Goal: Information Seeking & Learning: Learn about a topic

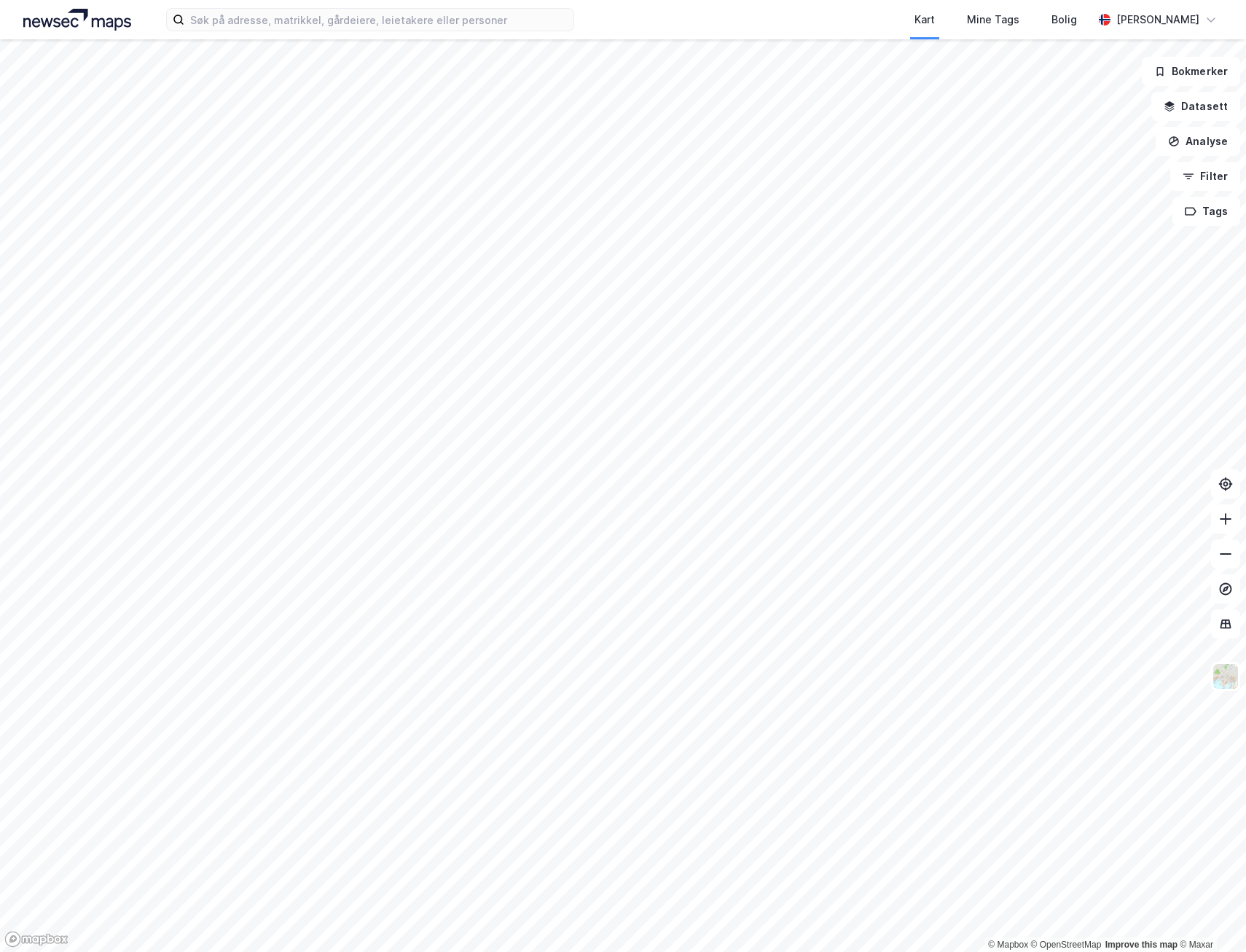
click at [106, 951] on html "Kart Mine Tags Bolig [PERSON_NAME] © Mapbox © OpenStreetMap Improve this map © …" at bounding box center [623, 476] width 1246 height 952
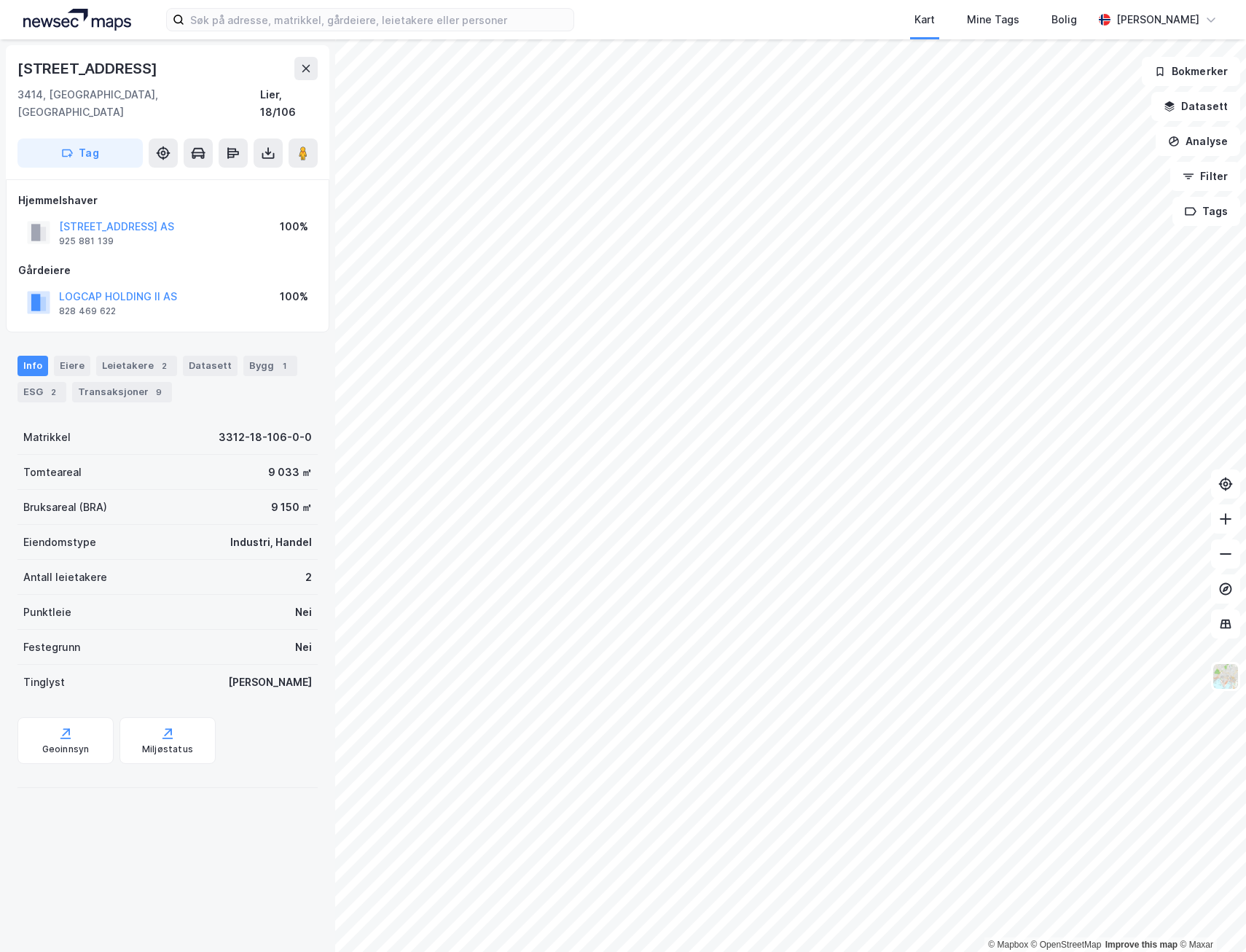
click at [567, 951] on html "Kart Mine Tags Bolig [PERSON_NAME] © Mapbox © OpenStreetMap Improve this map © …" at bounding box center [623, 476] width 1246 height 952
click at [560, 951] on html "Kart Mine Tags Bolig [PERSON_NAME] © Mapbox © OpenStreetMap Improve this map © …" at bounding box center [623, 476] width 1246 height 952
click at [554, 951] on html "Kart Mine Tags Bolig [PERSON_NAME] © Mapbox © OpenStreetMap Improve this map © …" at bounding box center [623, 476] width 1246 height 952
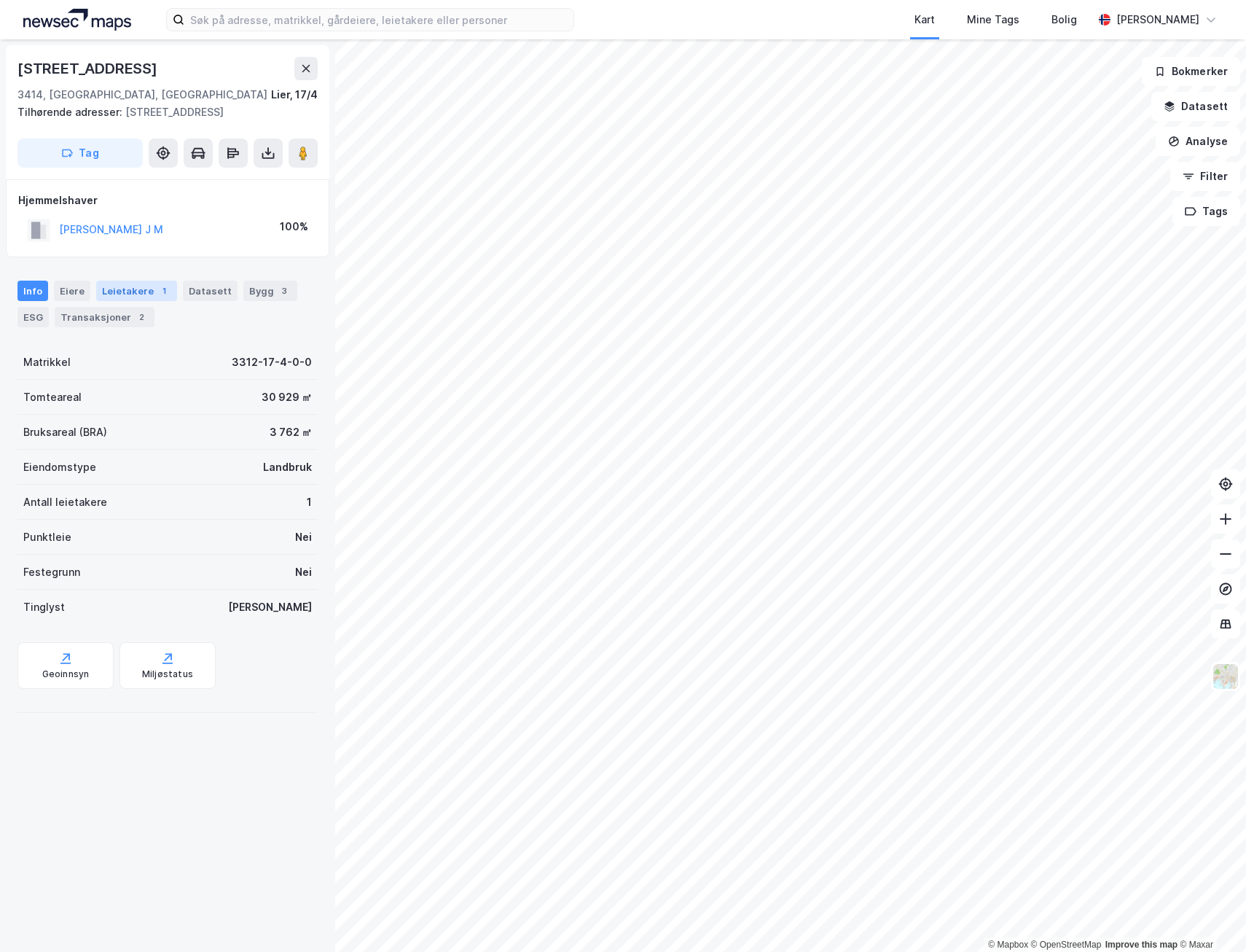
click at [129, 292] on div "Leietakere 1" at bounding box center [137, 291] width 81 height 21
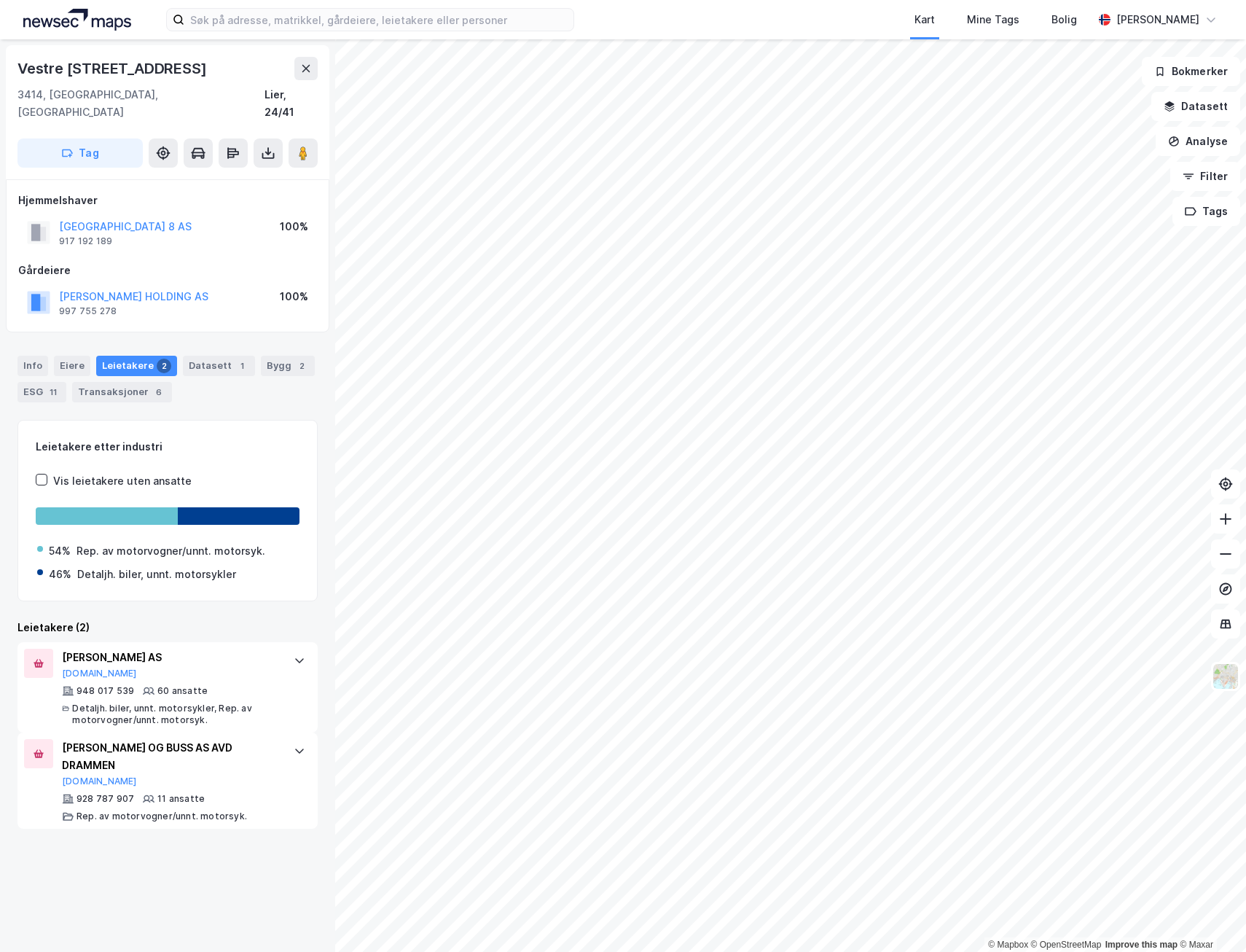
click at [628, 951] on html "Kart Mine Tags Bolig [PERSON_NAME] © Mapbox © OpenStreetMap Improve this map © …" at bounding box center [623, 476] width 1246 height 952
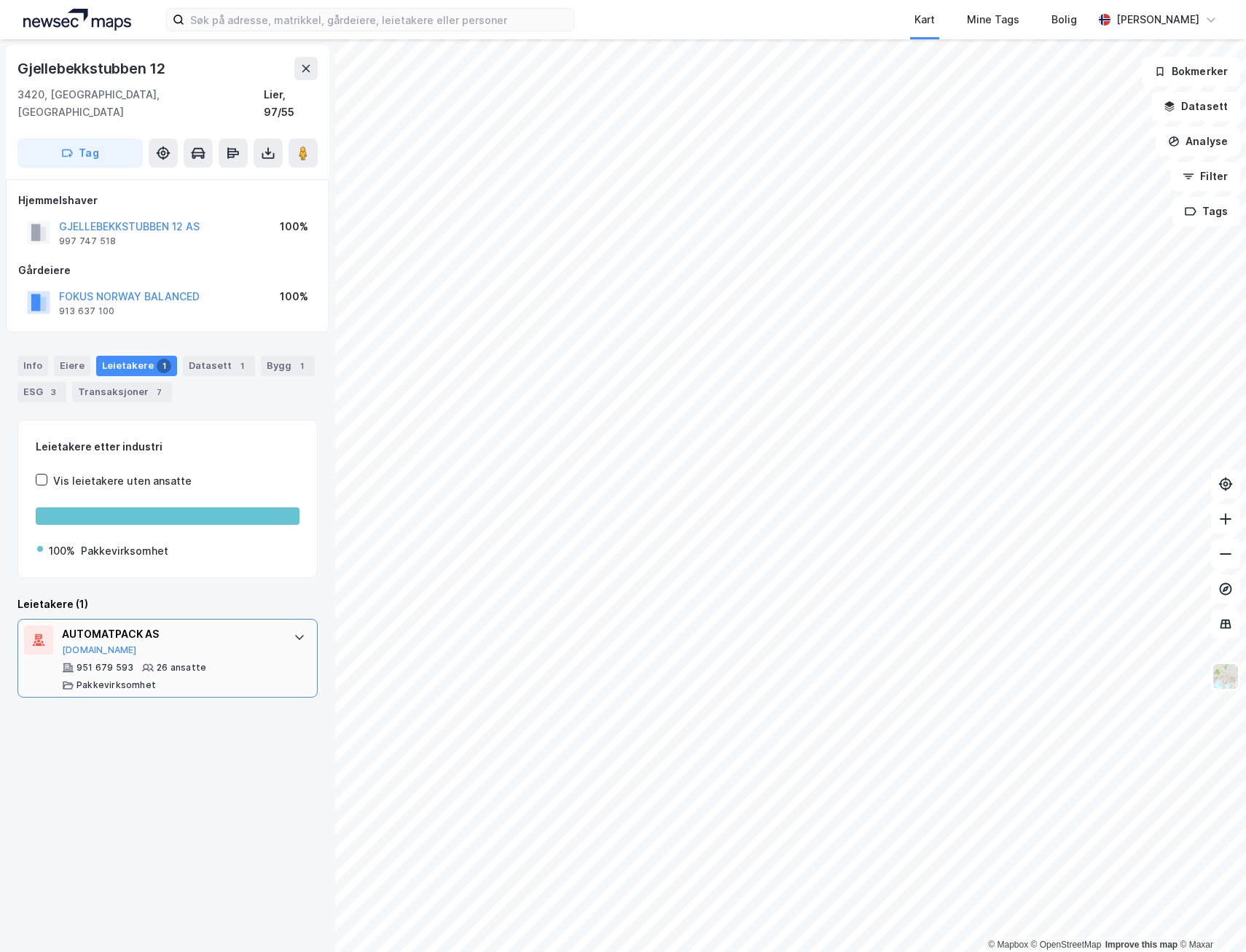
click at [73, 626] on div "AUTOMATPACK AS [DOMAIN_NAME]" at bounding box center [170, 640] width 217 height 30
click at [81, 644] on button "[DOMAIN_NAME]" at bounding box center [99, 650] width 75 height 12
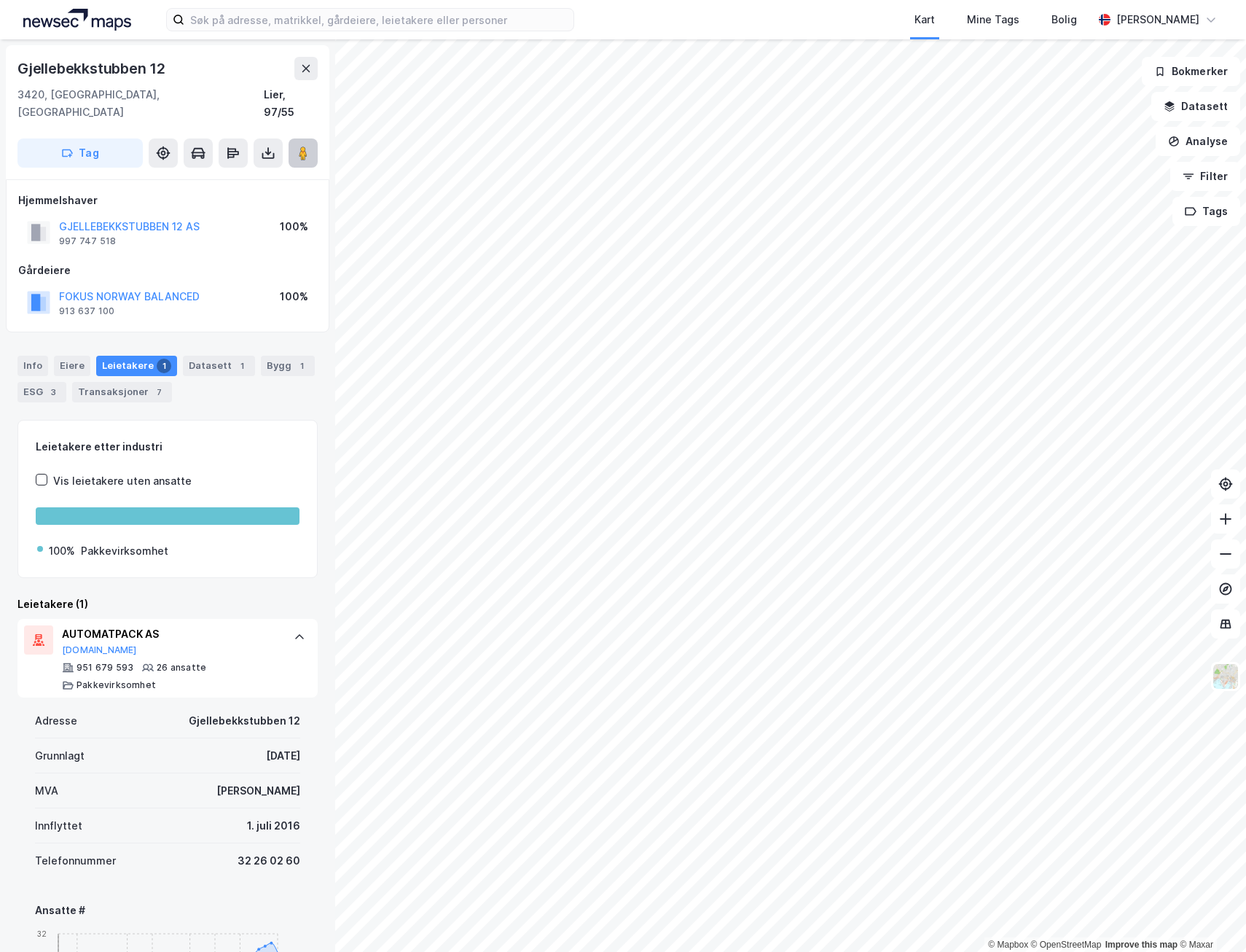
click at [301, 145] on image at bounding box center [303, 152] width 9 height 15
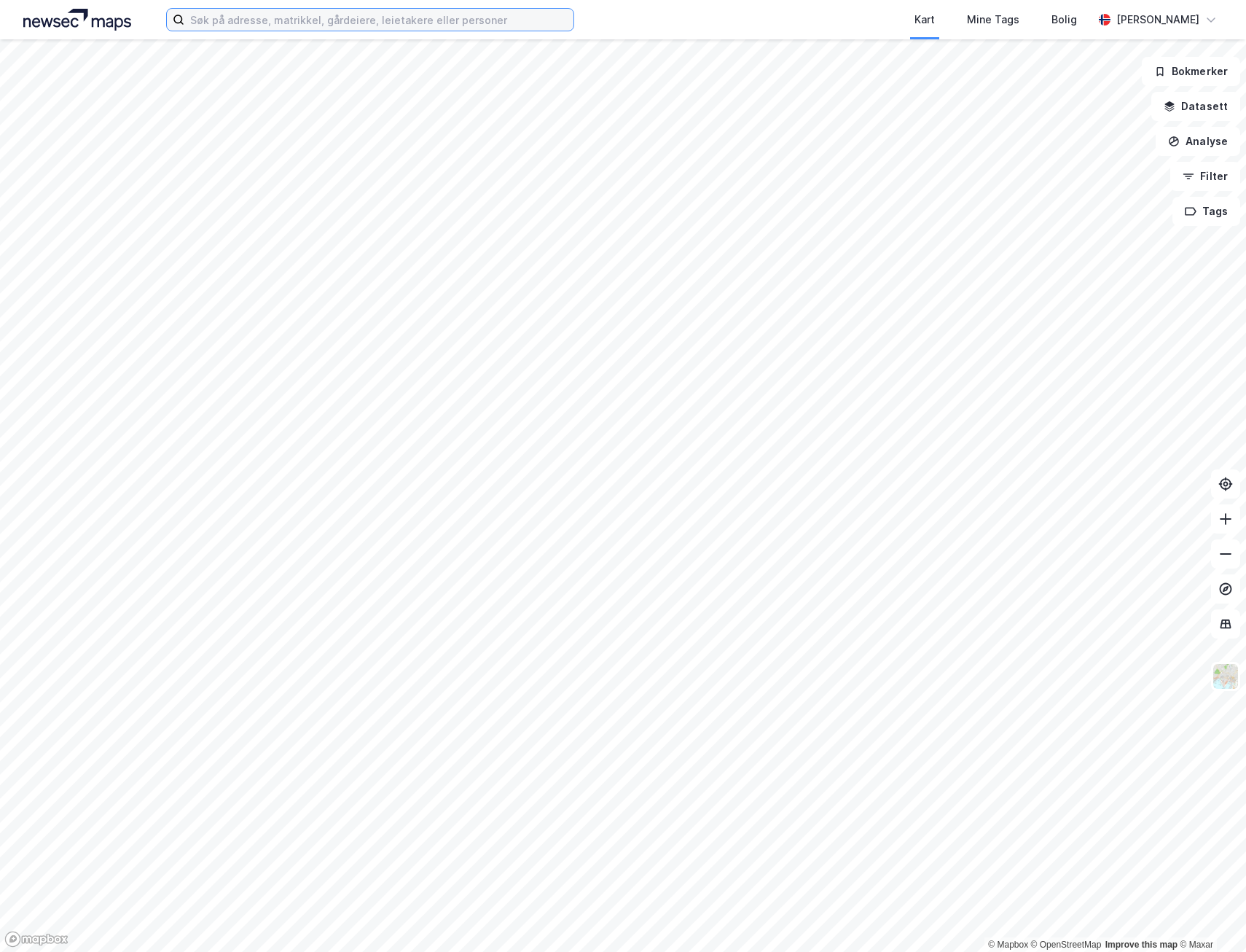
click at [274, 24] on input at bounding box center [379, 20] width 389 height 22
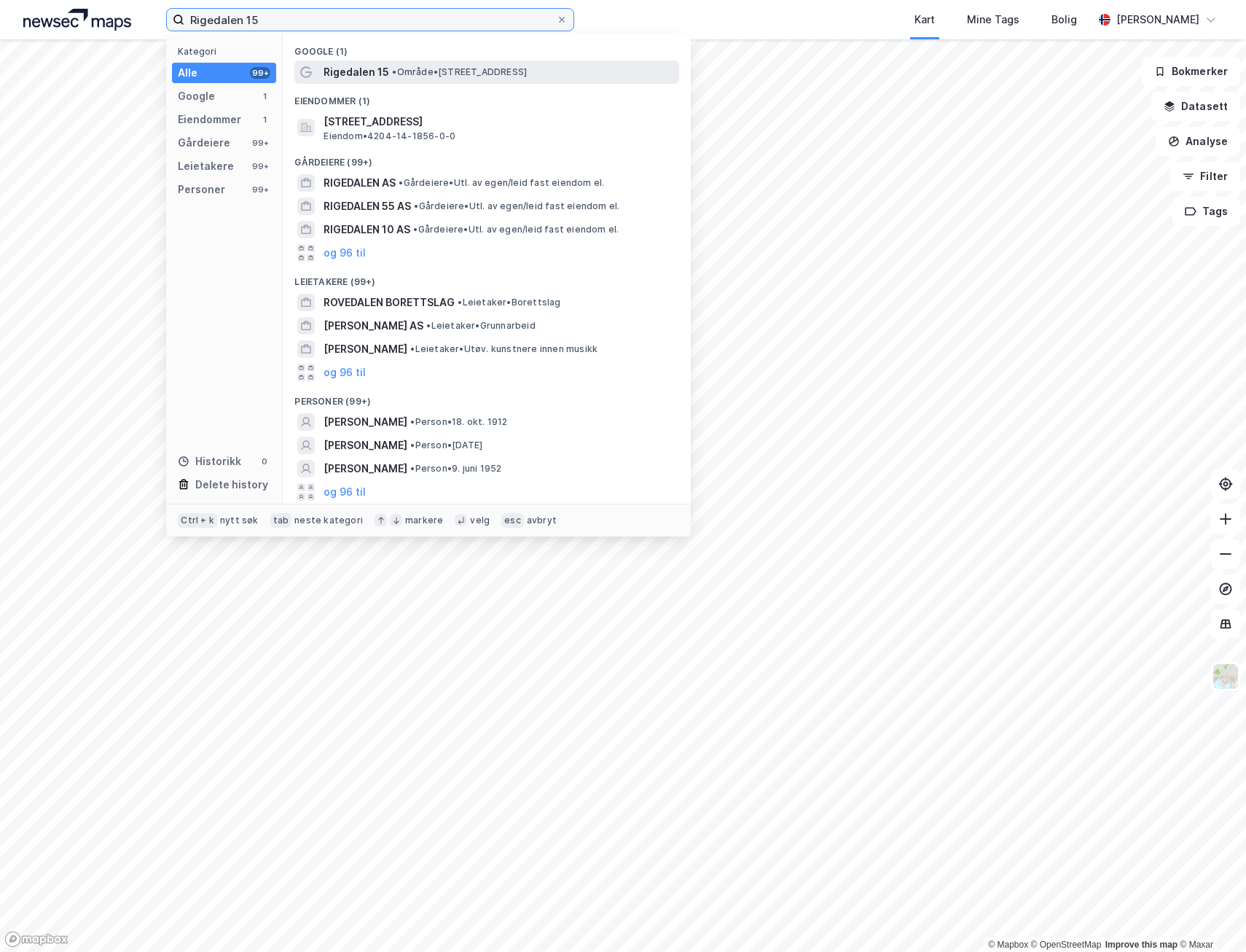
type input "Rigedalen 15"
click at [397, 76] on span "•" at bounding box center [394, 71] width 4 height 11
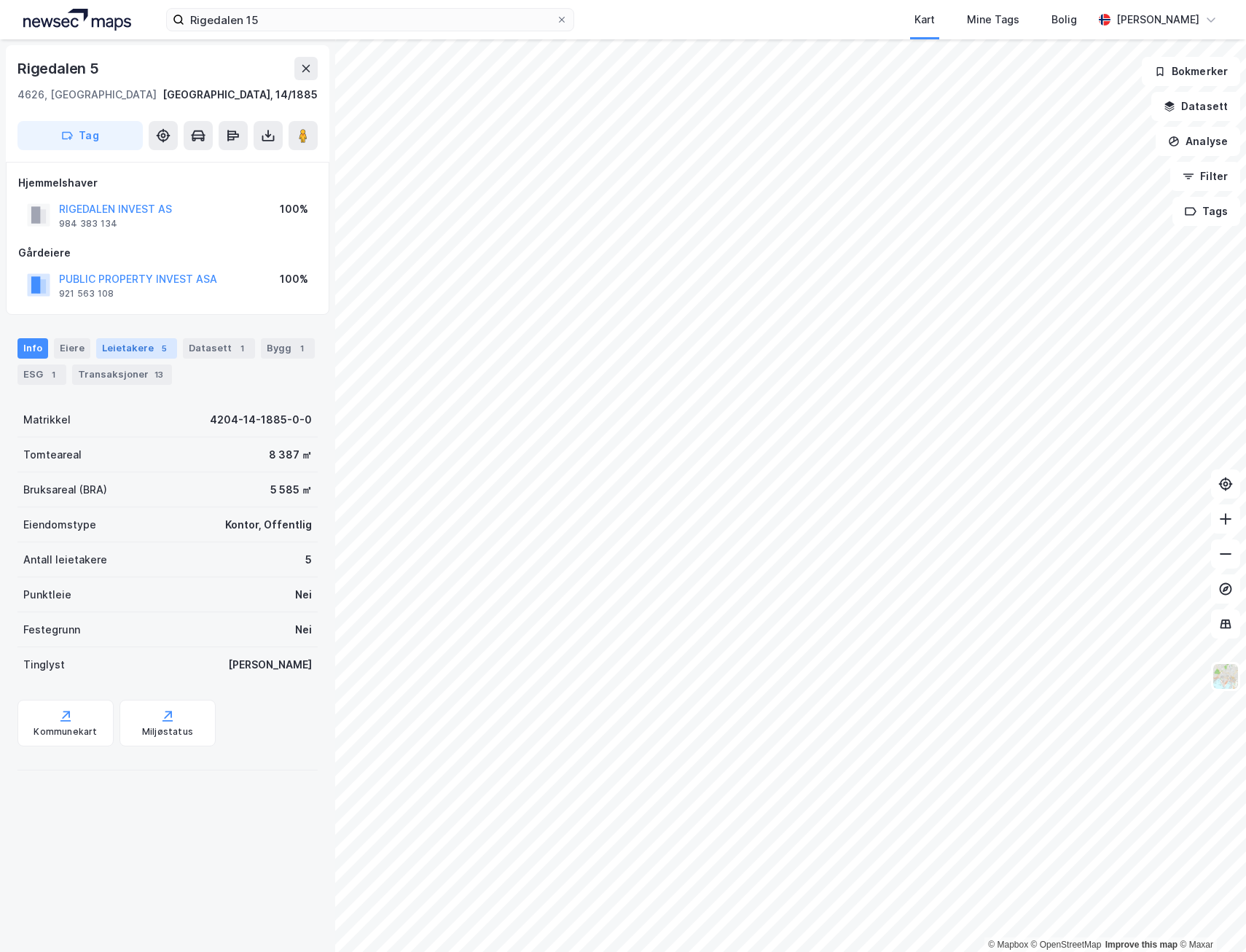
click at [156, 342] on div "5" at bounding box center [163, 348] width 15 height 15
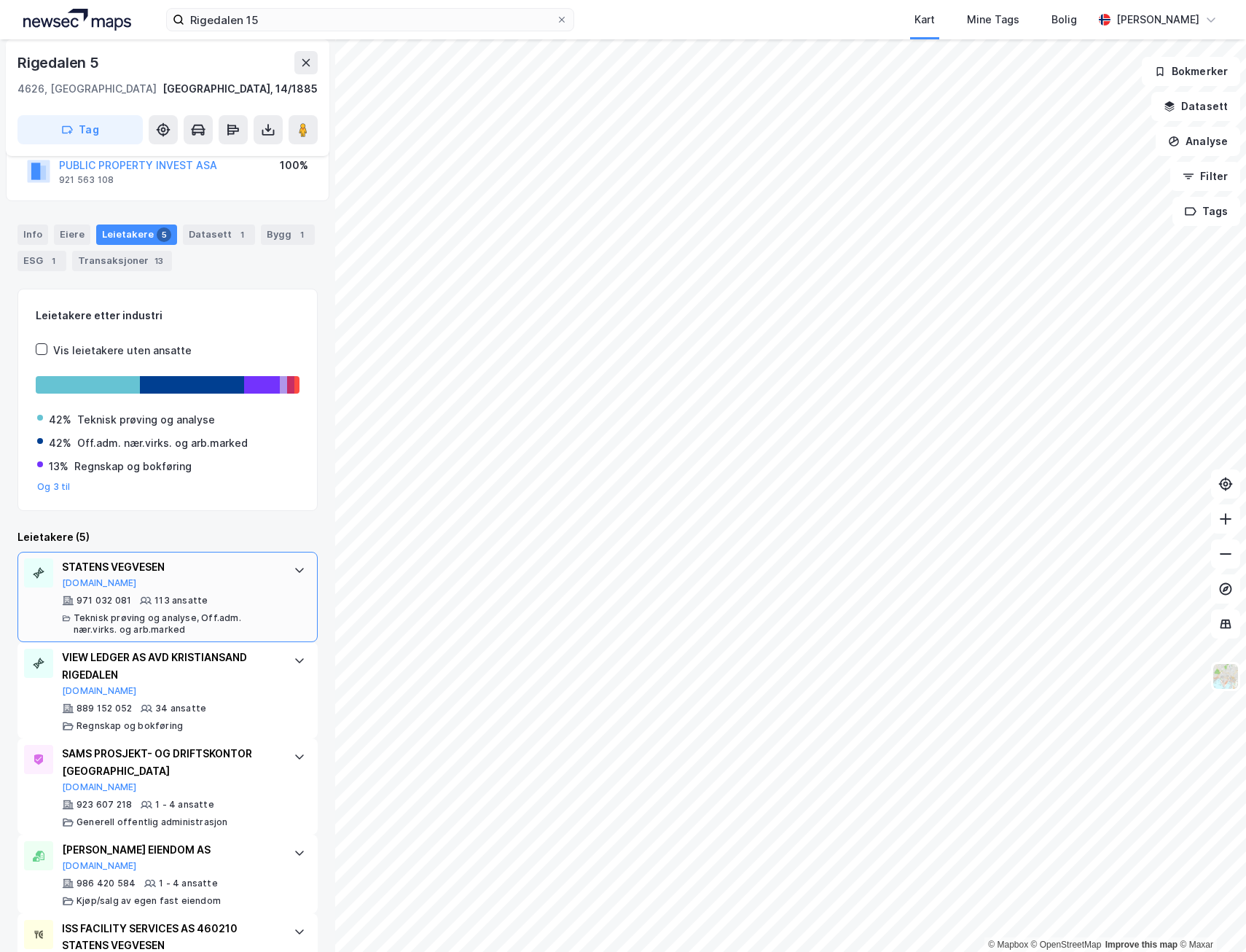
scroll to position [189, 0]
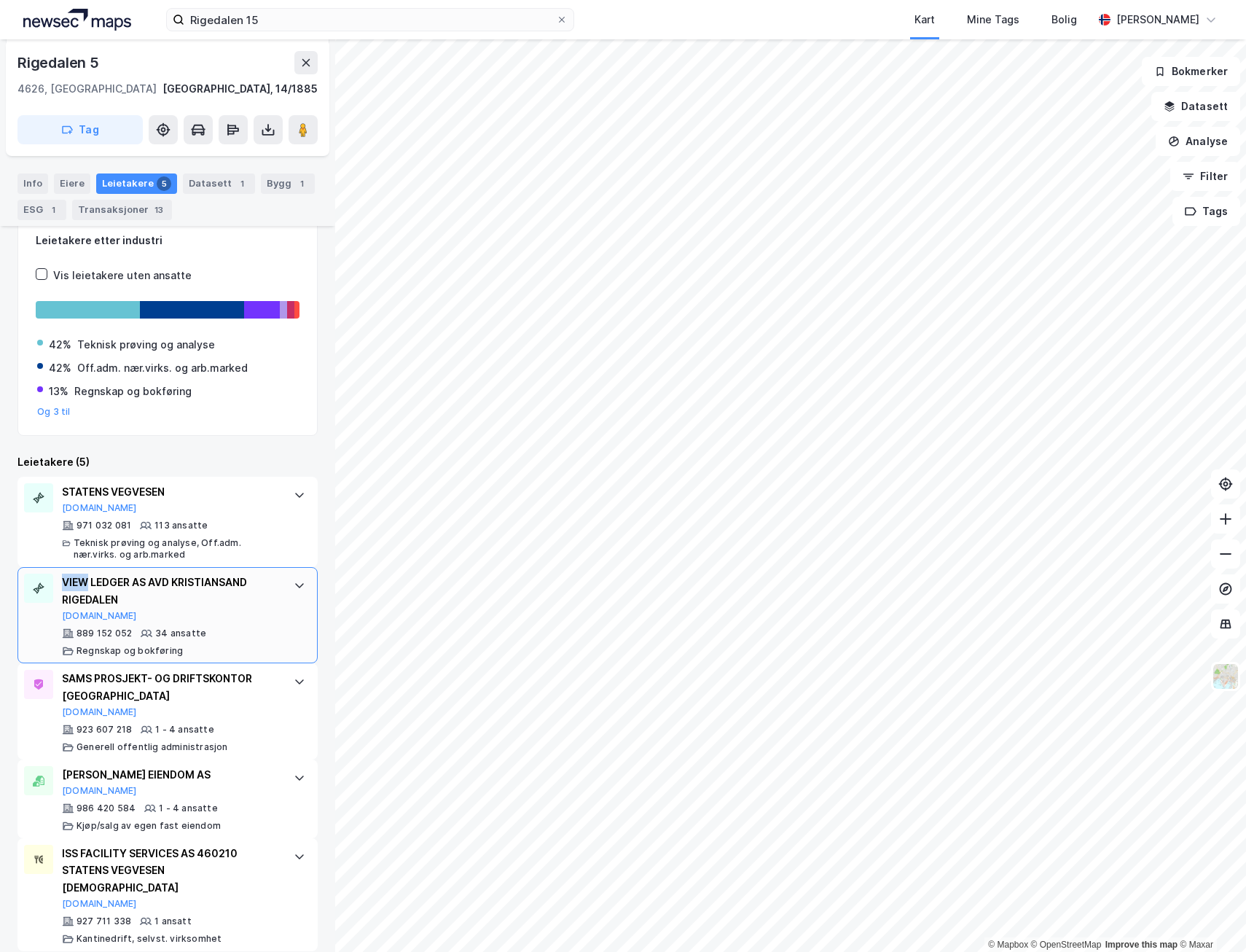
drag, startPoint x: 58, startPoint y: 580, endPoint x: 87, endPoint y: 581, distance: 29.0
click at [87, 581] on div "VIEW LEDGER AS AVD KRISTIANSAND RIGEDALEN Brreg.no 889 152 052 34 ansatte Regns…" at bounding box center [168, 615] width 301 height 96
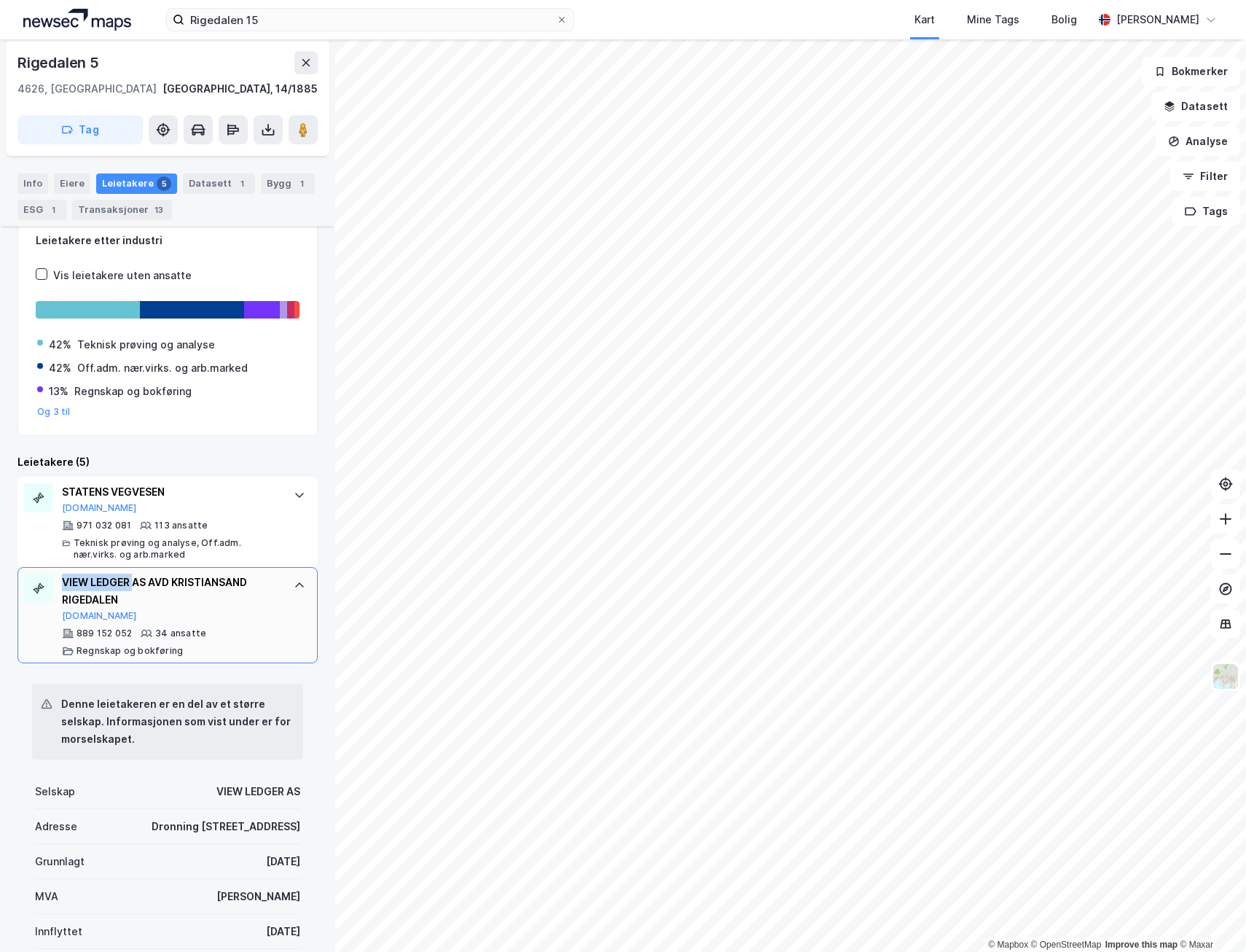
drag, startPoint x: 87, startPoint y: 581, endPoint x: 36, endPoint y: 583, distance: 51.0
click at [36, 583] on div "VIEW LEDGER AS AVD KRISTIANSAND RIGEDALEN Brreg.no 889 152 052 34 ansatte Regns…" at bounding box center [168, 615] width 301 height 96
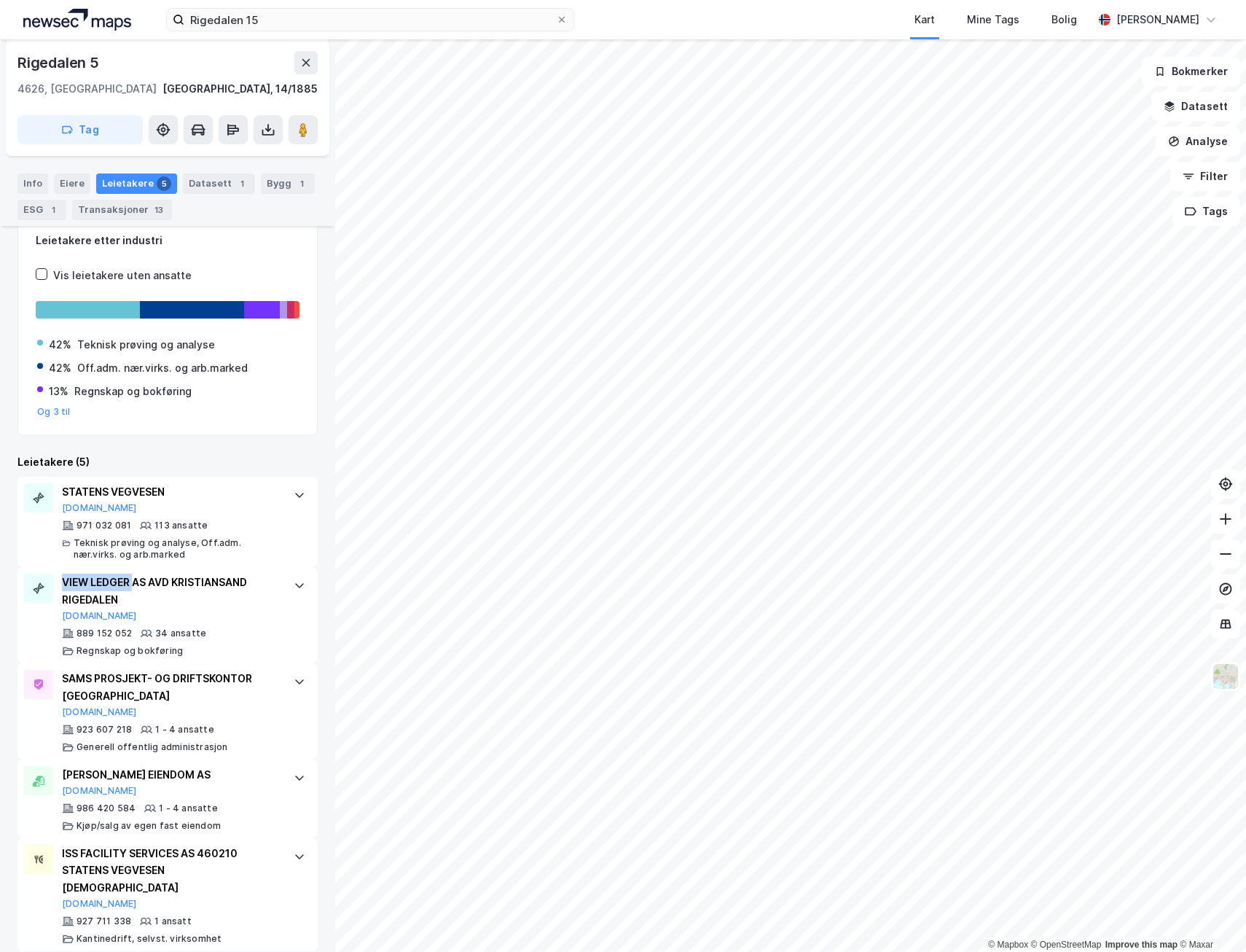
copy div "VIEW LEDGER"
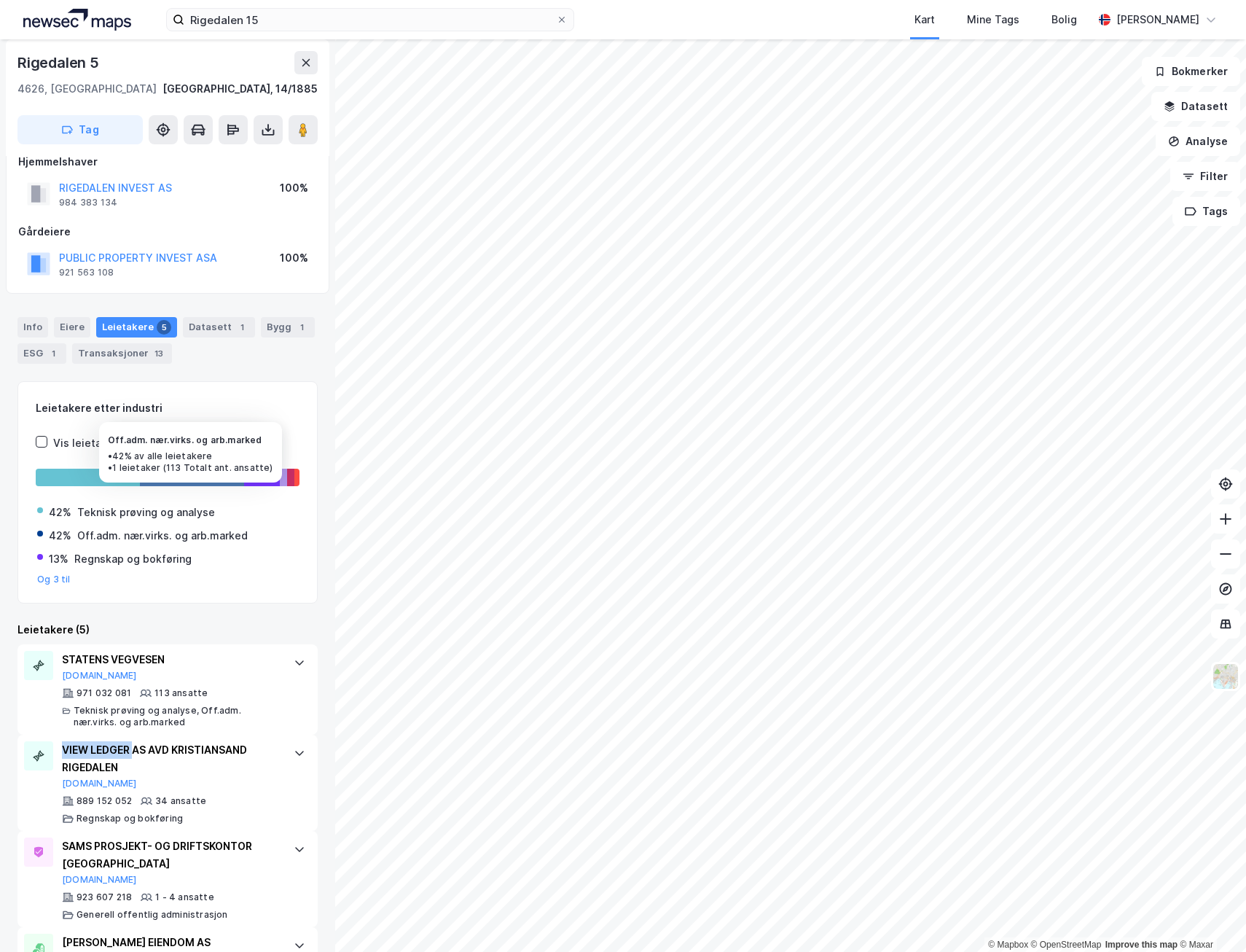
scroll to position [0, 0]
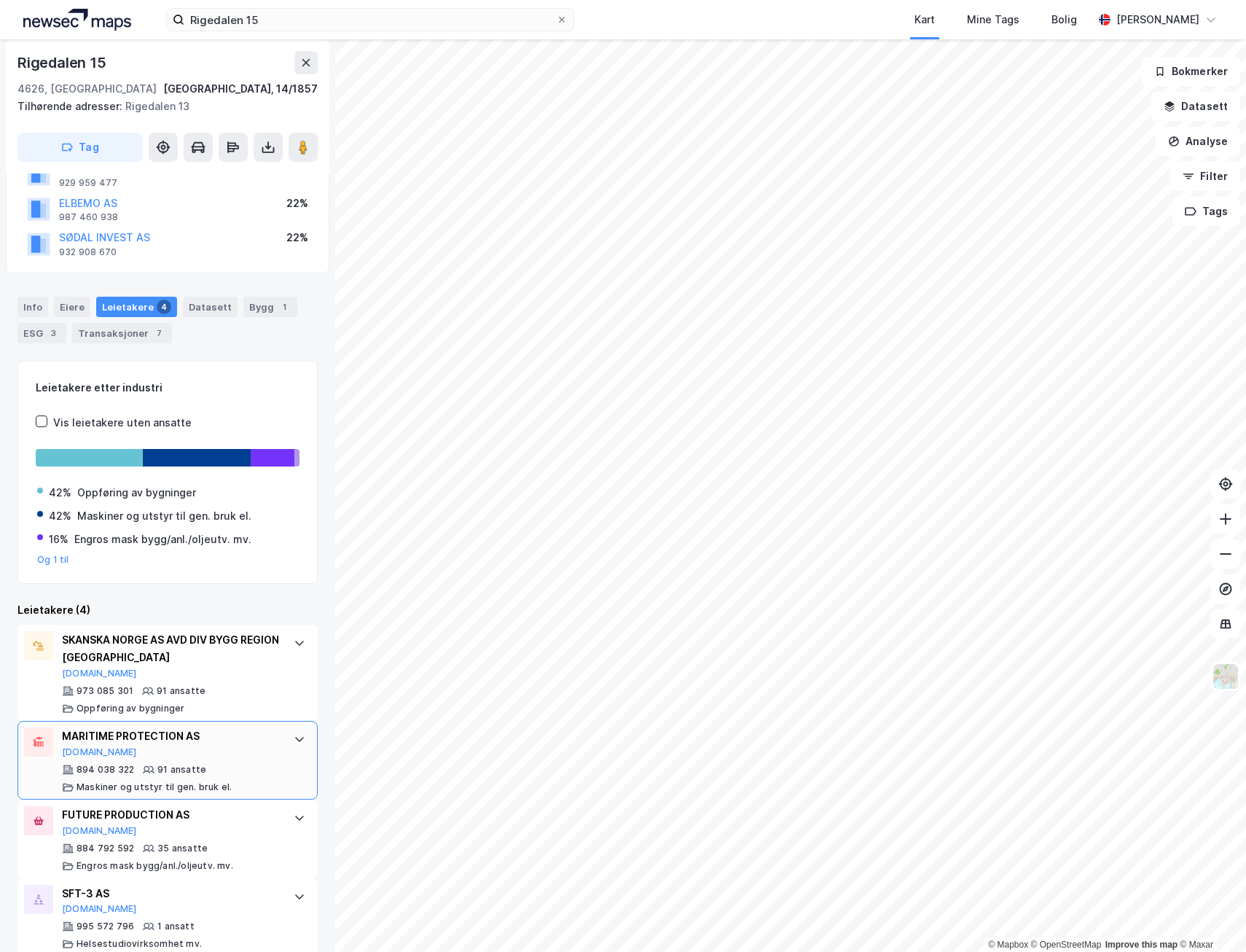
scroll to position [151, 0]
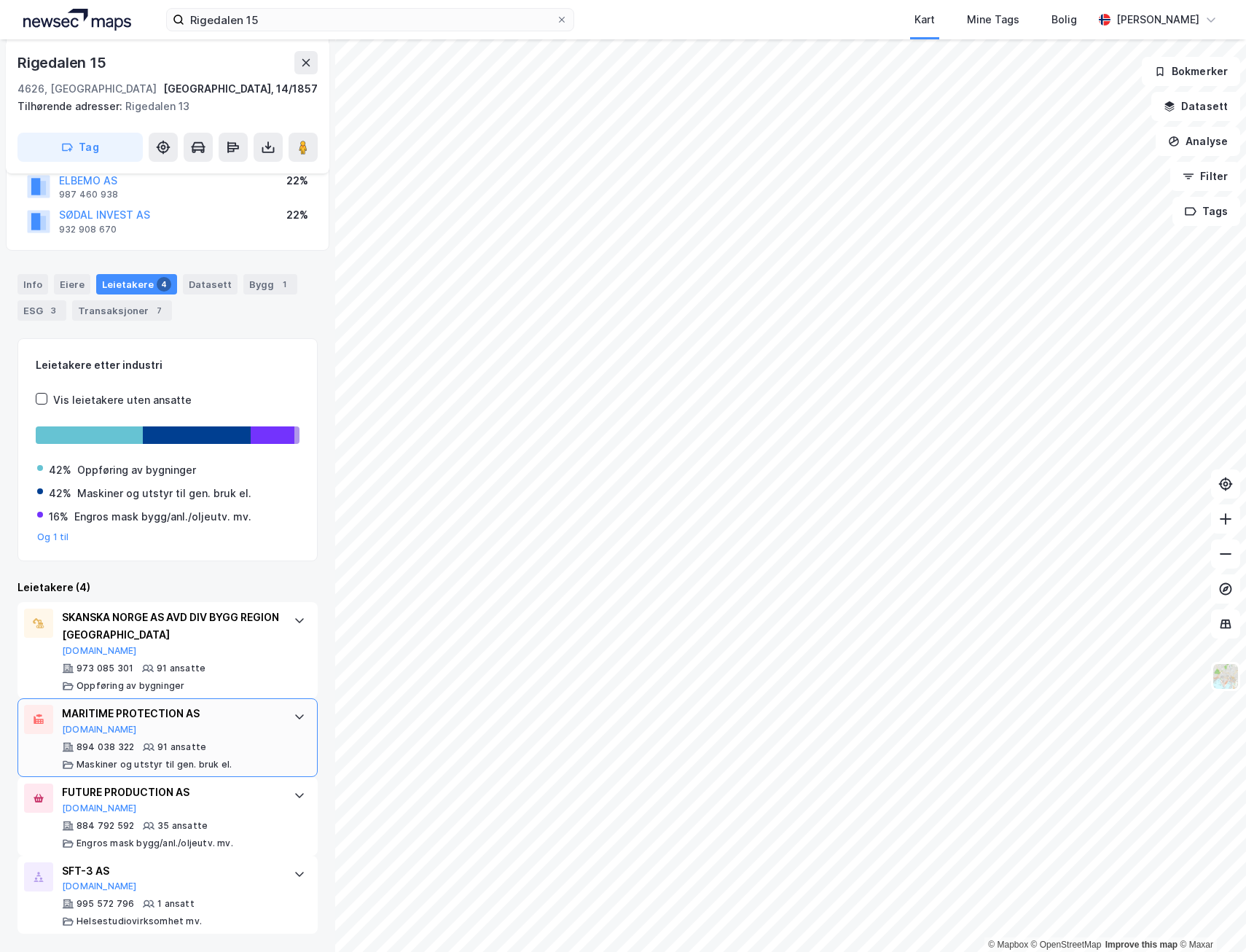
click at [198, 750] on div "© Mapbox © OpenStreetMap Improve this map © Maxar Rigedalen 15 4626, Kristiansa…" at bounding box center [623, 495] width 1246 height 913
